Goal: Navigation & Orientation: Find specific page/section

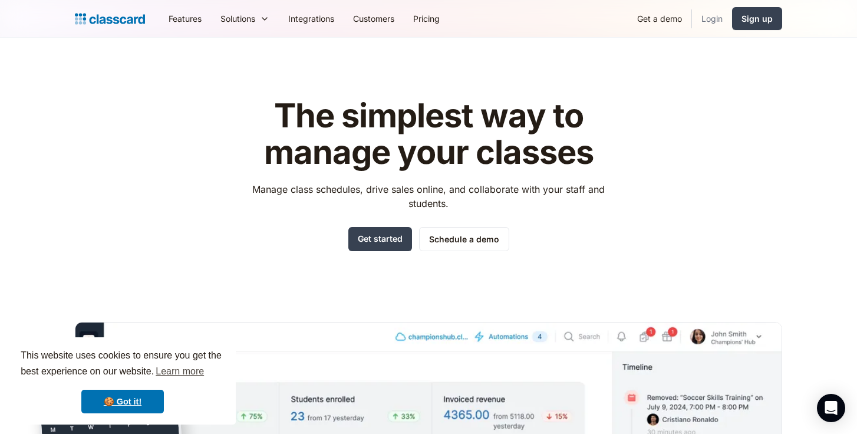
click at [709, 21] on link "Login" at bounding box center [712, 18] width 40 height 27
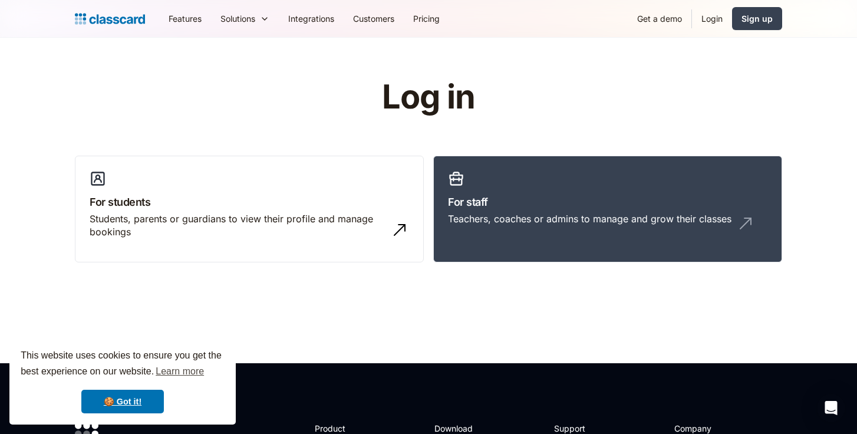
click at [712, 19] on link "Login" at bounding box center [712, 18] width 40 height 27
click at [478, 216] on div "Teachers, coaches or admins to manage and grow their classes" at bounding box center [590, 218] width 284 height 13
